Goal: Information Seeking & Learning: Learn about a topic

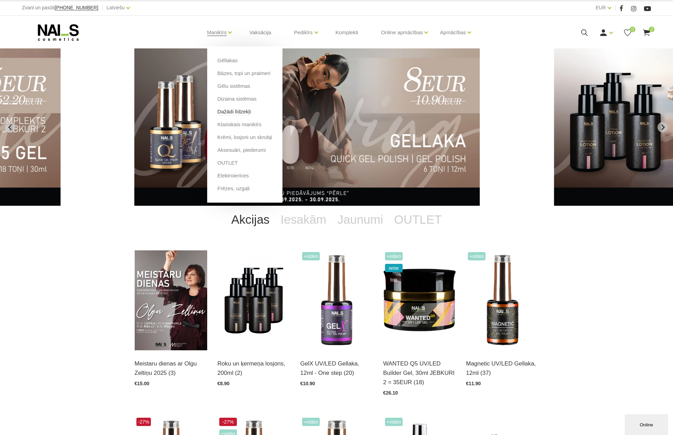
click at [235, 110] on link "Dažādi līdzekļi" at bounding box center [235, 112] width 34 height 8
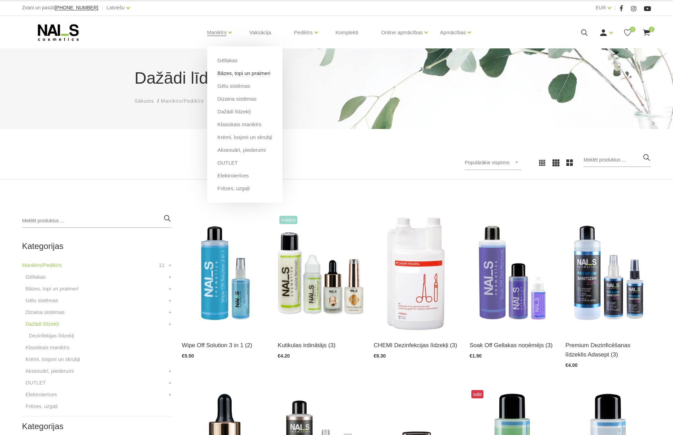
click at [229, 72] on link "Bāzes, topi un praimeri" at bounding box center [244, 73] width 53 height 8
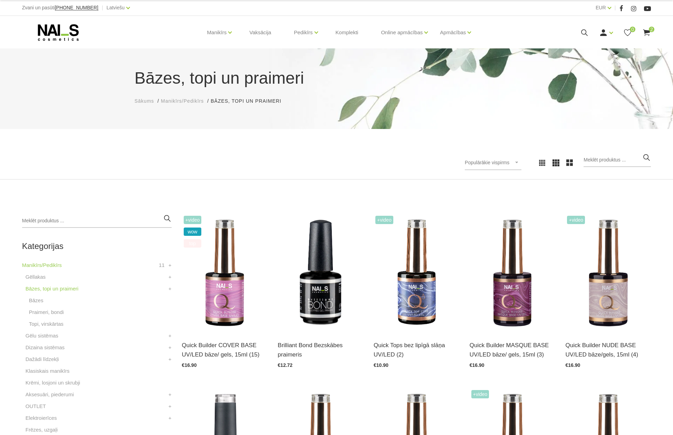
scroll to position [35, 0]
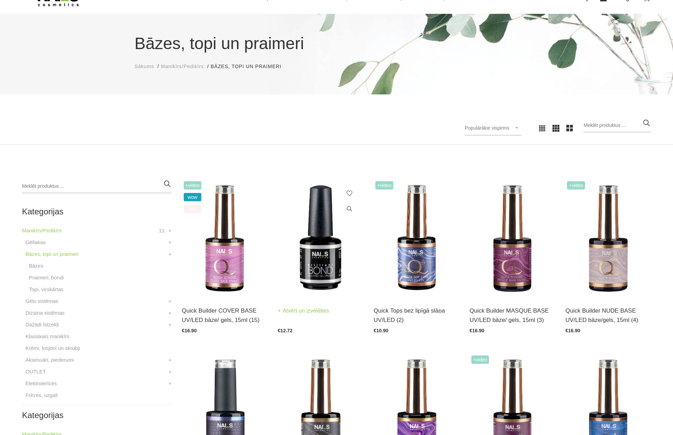
click at [317, 258] on img at bounding box center [321, 238] width 86 height 118
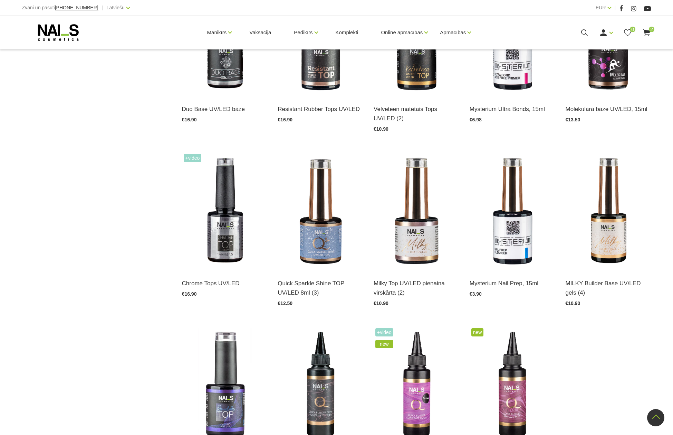
scroll to position [691, 0]
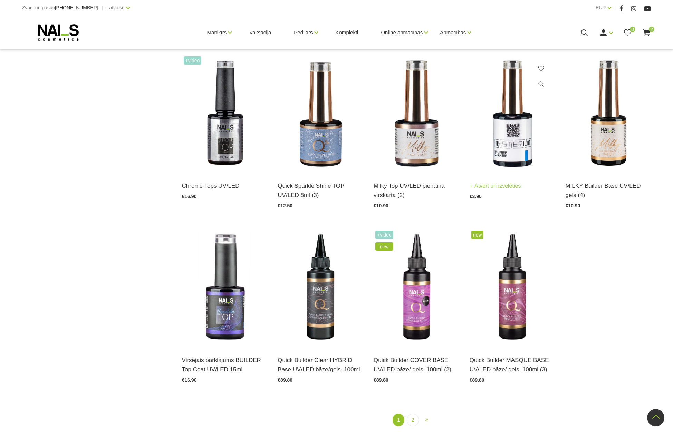
click at [500, 132] on img at bounding box center [513, 114] width 86 height 118
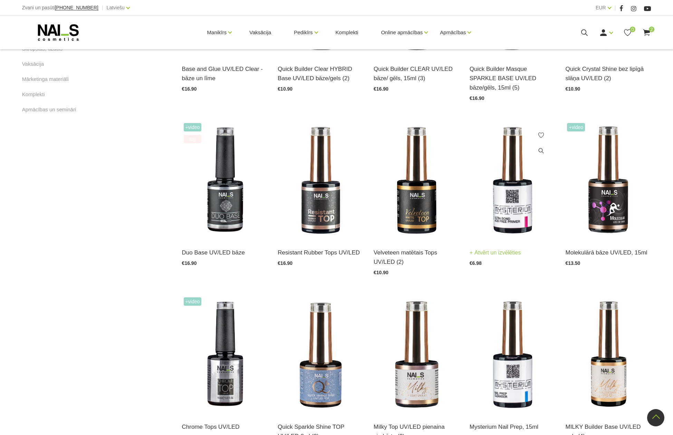
scroll to position [449, 0]
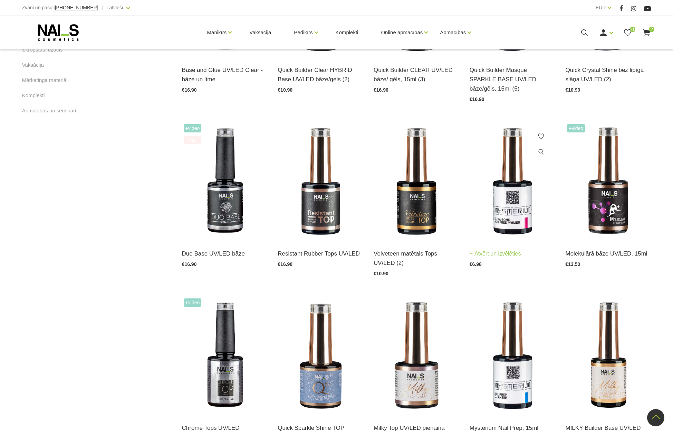
click at [510, 193] on img at bounding box center [513, 181] width 86 height 118
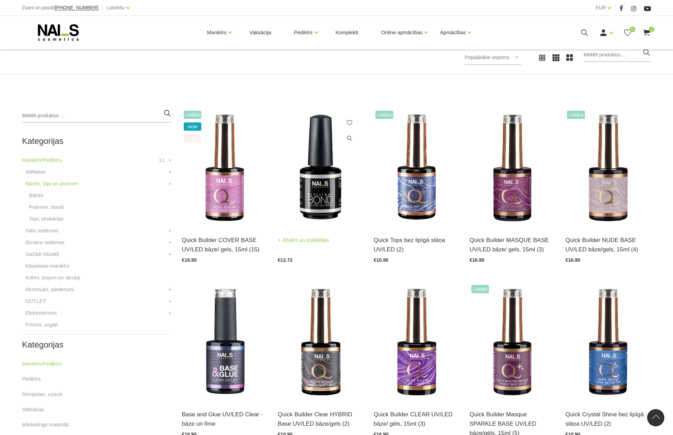
scroll to position [104, 0]
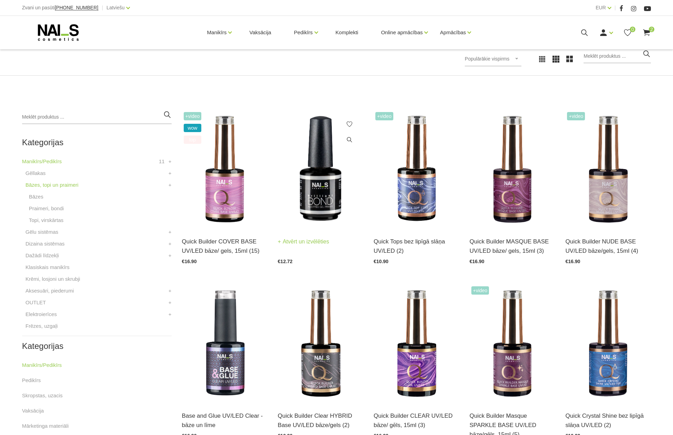
click at [318, 180] on img at bounding box center [321, 169] width 86 height 118
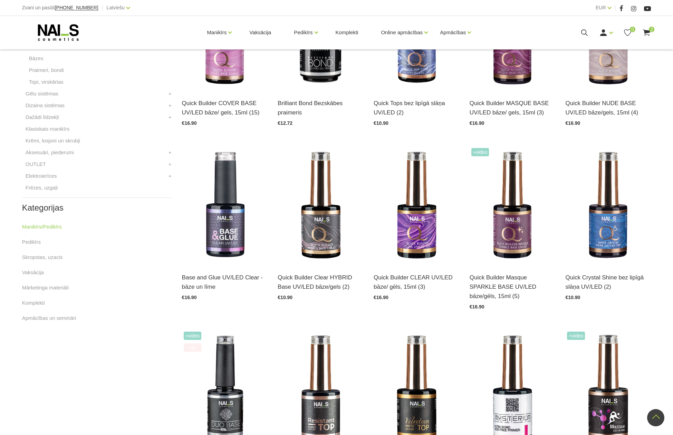
scroll to position [380, 0]
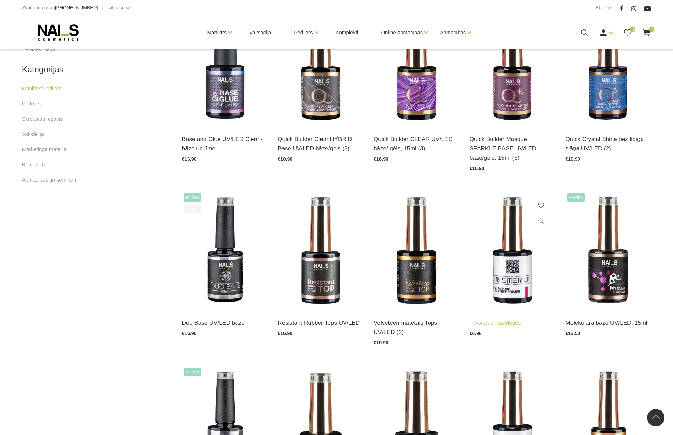
click at [506, 263] on img at bounding box center [513, 250] width 86 height 118
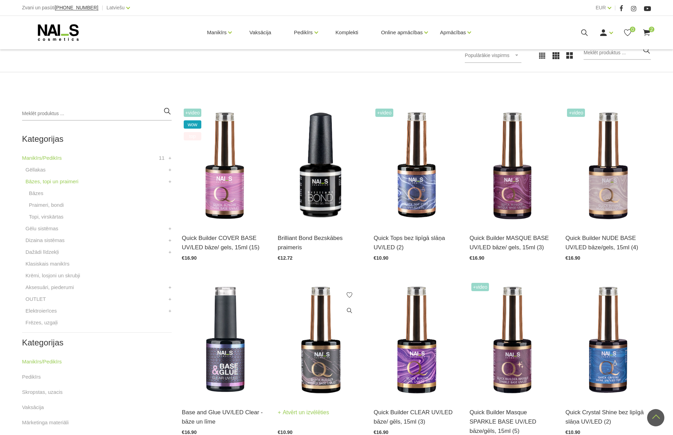
scroll to position [104, 0]
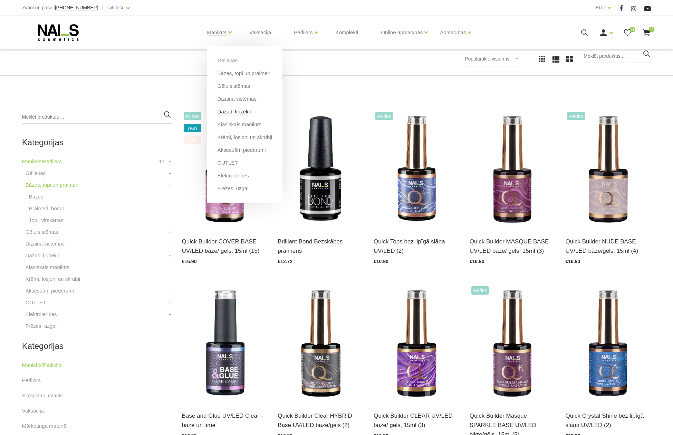
click at [230, 109] on link "Dažādi līdzekļi" at bounding box center [235, 112] width 34 height 8
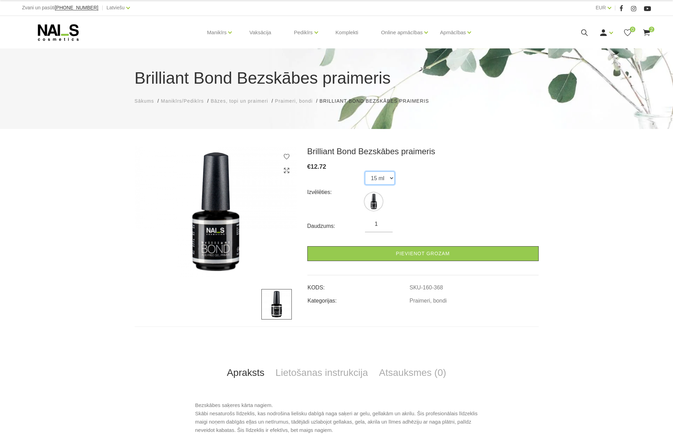
click at [392, 176] on select "15 ml" at bounding box center [380, 177] width 30 height 13
click at [365, 171] on select "15 ml" at bounding box center [380, 177] width 30 height 13
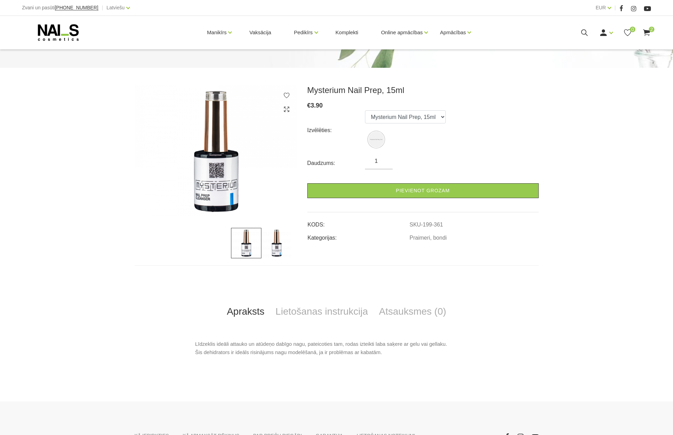
scroll to position [104, 0]
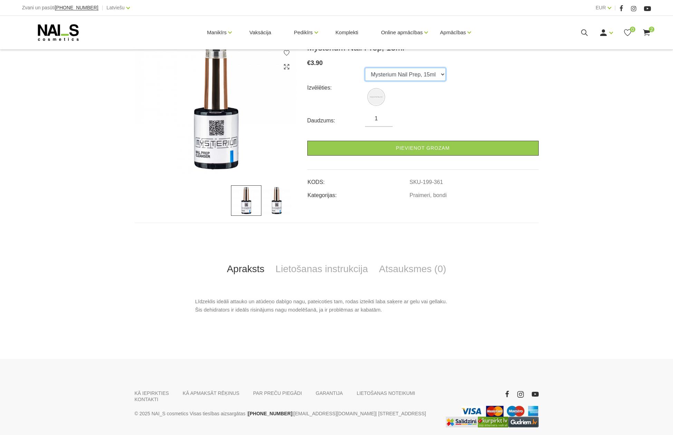
click at [443, 73] on select "Mysterium Nail Prep, 15ml" at bounding box center [405, 74] width 81 height 13
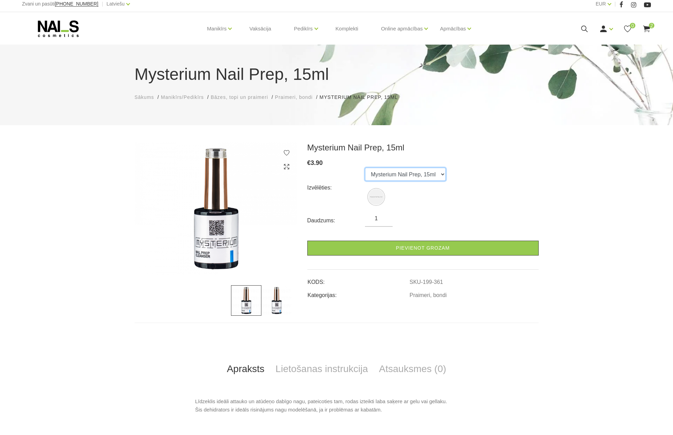
scroll to position [0, 0]
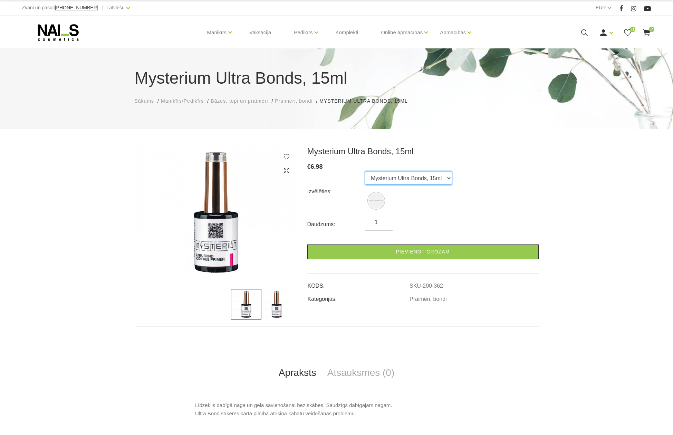
click at [448, 177] on select "Mysterium Ultra Bonds, 15ml" at bounding box center [408, 177] width 87 height 13
click at [365, 171] on select "Mysterium Ultra Bonds, 15ml" at bounding box center [408, 177] width 87 height 13
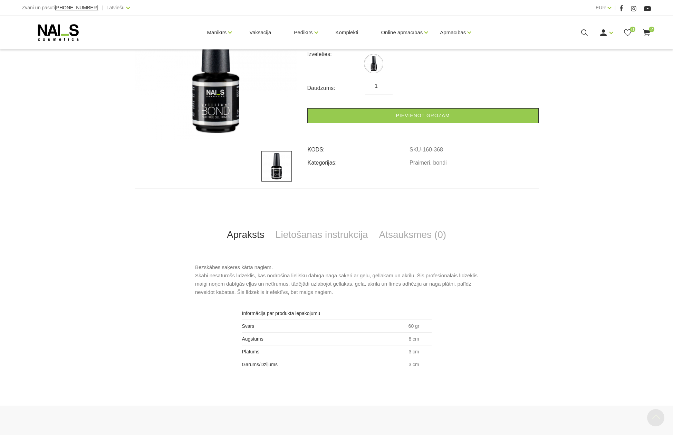
scroll to position [138, 0]
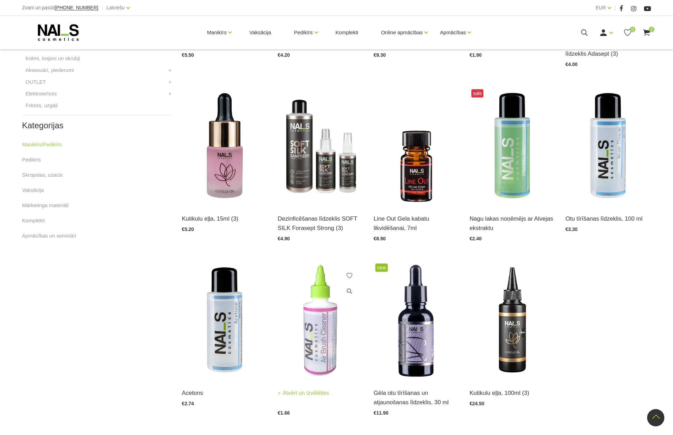
scroll to position [194, 0]
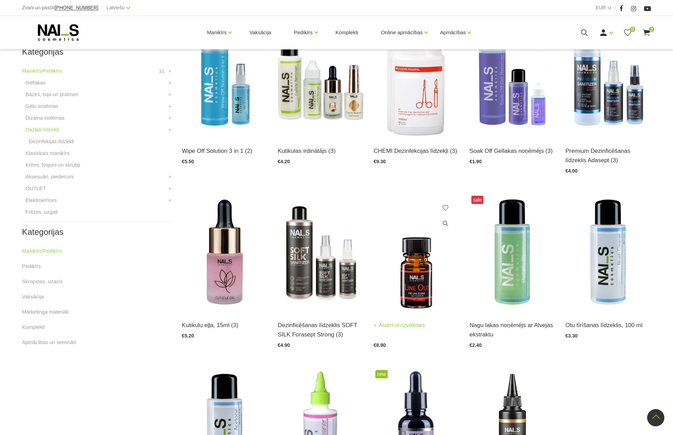
click at [419, 281] on img at bounding box center [417, 253] width 86 height 118
click at [258, 32] on link "Vaksācija" at bounding box center [260, 32] width 33 height 33
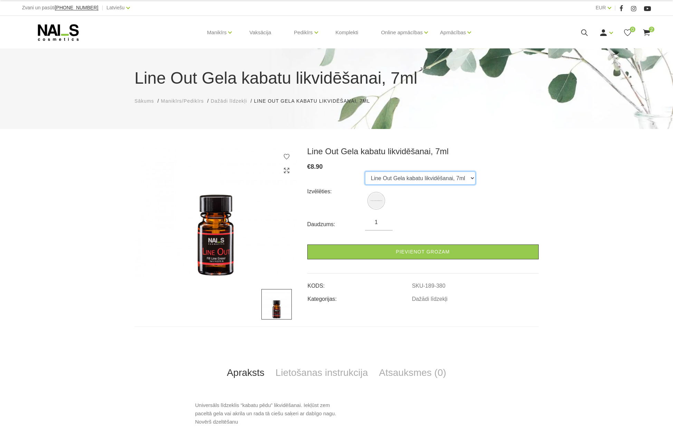
click at [471, 174] on select "Line Out Gela kabatu likvidēšanai, 7ml" at bounding box center [420, 177] width 111 height 13
click at [365, 171] on select "Line Out Gela kabatu likvidēšanai, 7ml" at bounding box center [420, 177] width 111 height 13
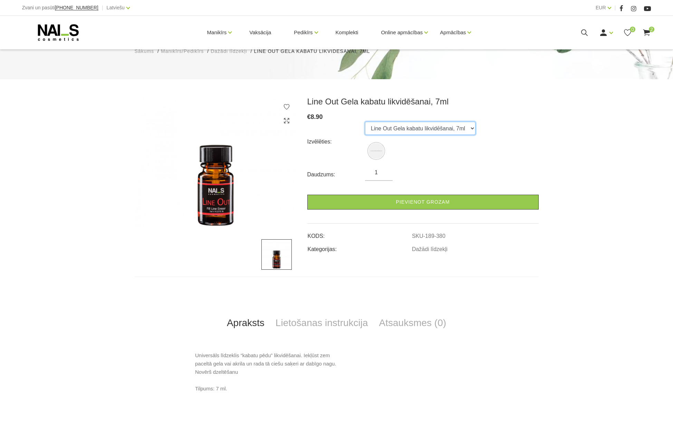
scroll to position [86, 0]
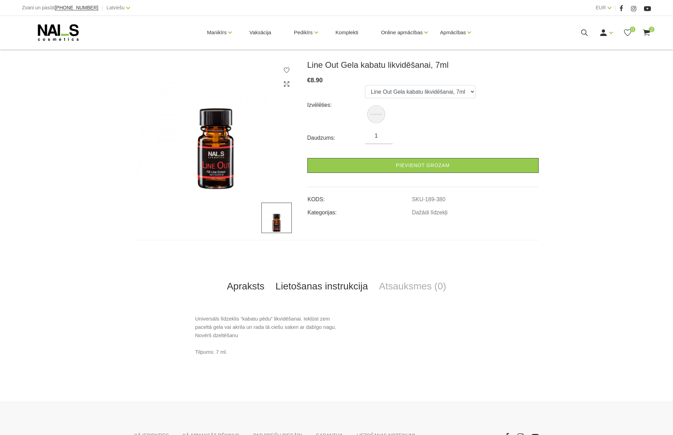
click at [318, 286] on link "Lietošanas instrukcija" at bounding box center [322, 286] width 104 height 23
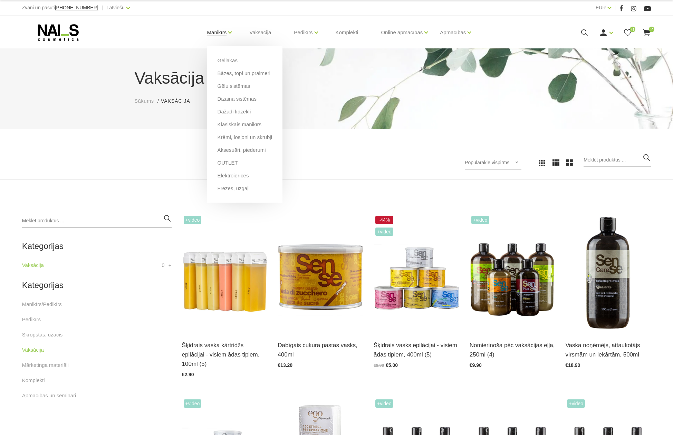
click at [217, 32] on link "Manikīrs" at bounding box center [217, 33] width 20 height 28
click at [218, 32] on link "Manikīrs" at bounding box center [217, 33] width 20 height 28
click at [228, 72] on link "Bāzes, topi un praimeri" at bounding box center [244, 73] width 53 height 8
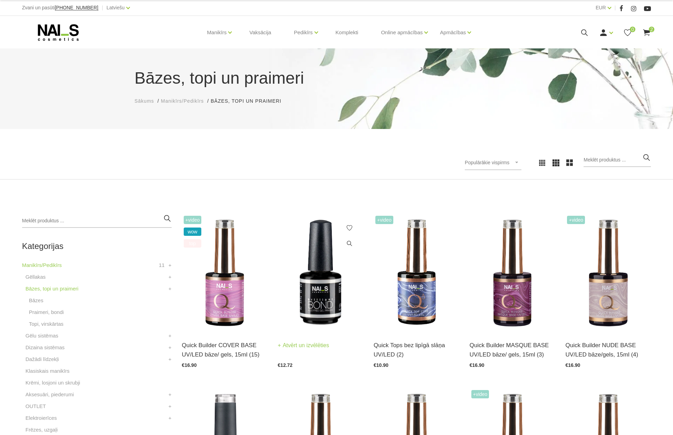
click at [314, 291] on img at bounding box center [321, 273] width 86 height 118
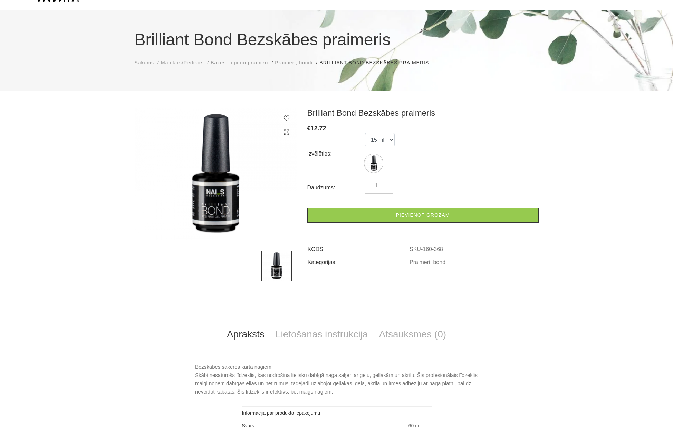
scroll to position [104, 0]
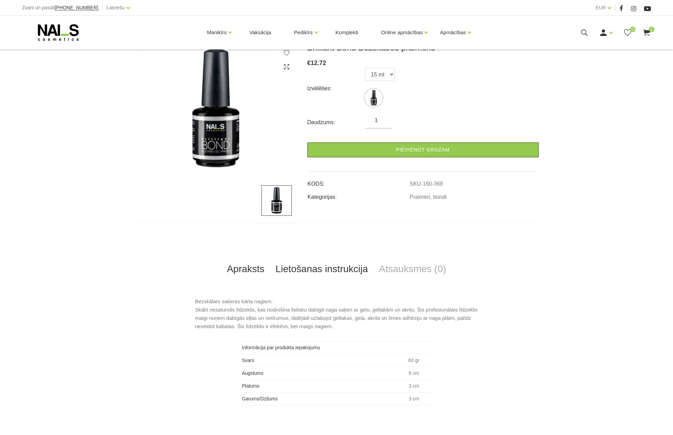
click at [314, 267] on link "Lietošanas instrukcija" at bounding box center [322, 268] width 104 height 23
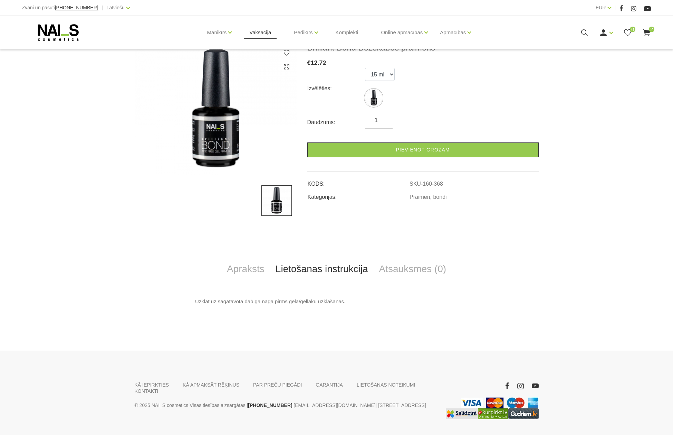
click at [259, 31] on link "Vaksācija" at bounding box center [260, 32] width 33 height 33
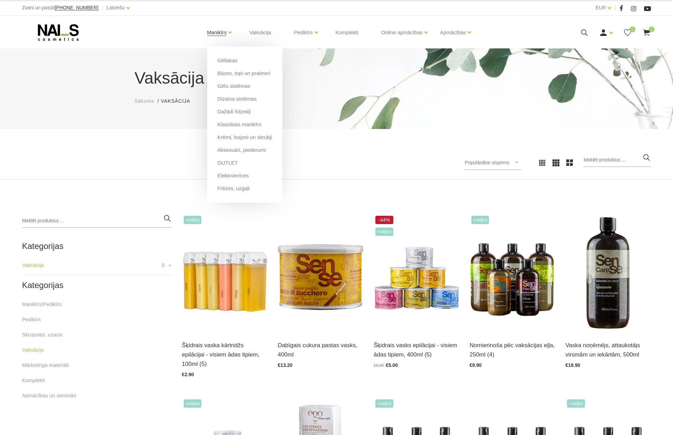
click at [214, 32] on link "Manikīrs" at bounding box center [217, 33] width 20 height 28
click at [232, 72] on link "Bāzes, topi un praimeri" at bounding box center [244, 73] width 53 height 8
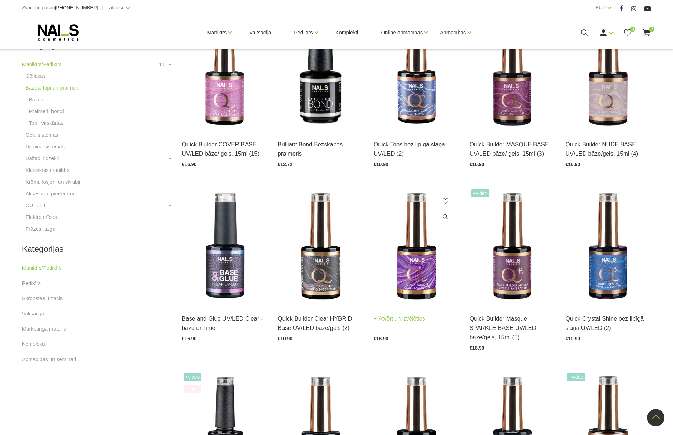
scroll to position [276, 0]
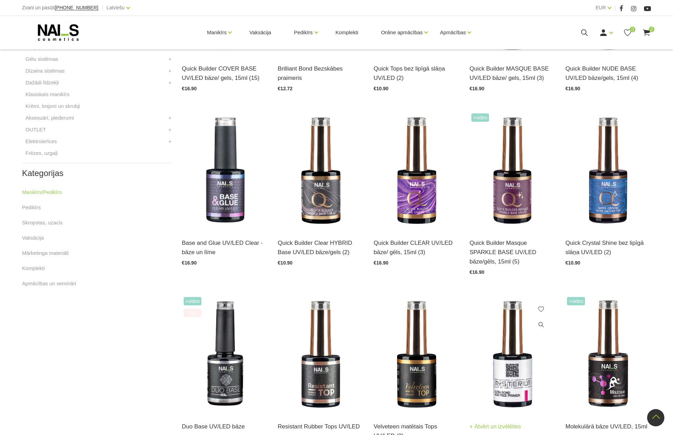
click at [503, 368] on img at bounding box center [513, 354] width 86 height 118
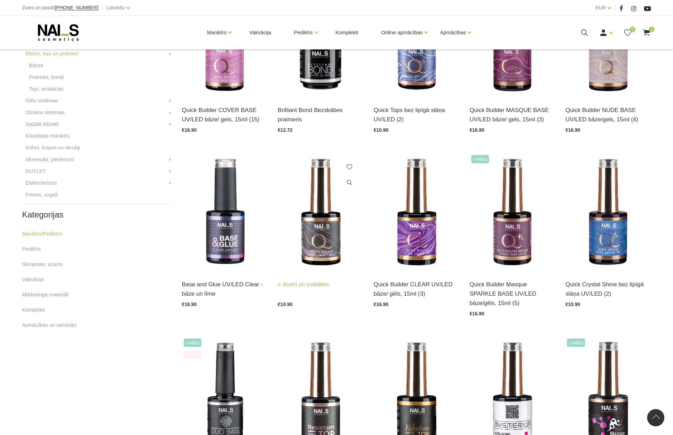
scroll to position [138, 0]
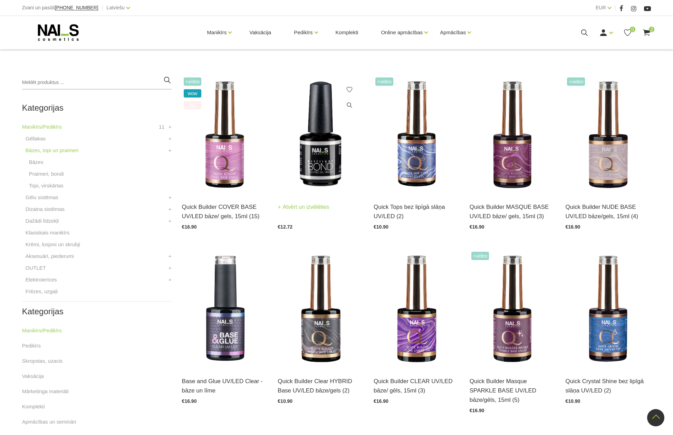
click at [322, 167] on img at bounding box center [321, 135] width 86 height 118
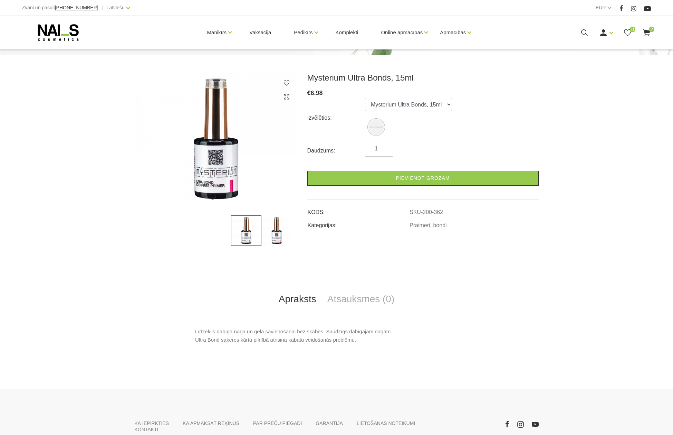
scroll to position [35, 0]
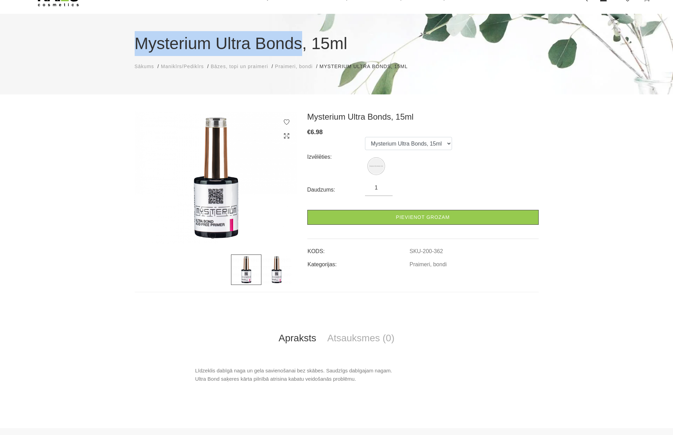
drag, startPoint x: 136, startPoint y: 42, endPoint x: 301, endPoint y: 41, distance: 165.1
click at [301, 41] on h1 "Mysterium Ultra Bonds, 15ml" at bounding box center [337, 43] width 404 height 25
copy h1 "Mysterium Ultra Bonds"
